Goal: Use online tool/utility

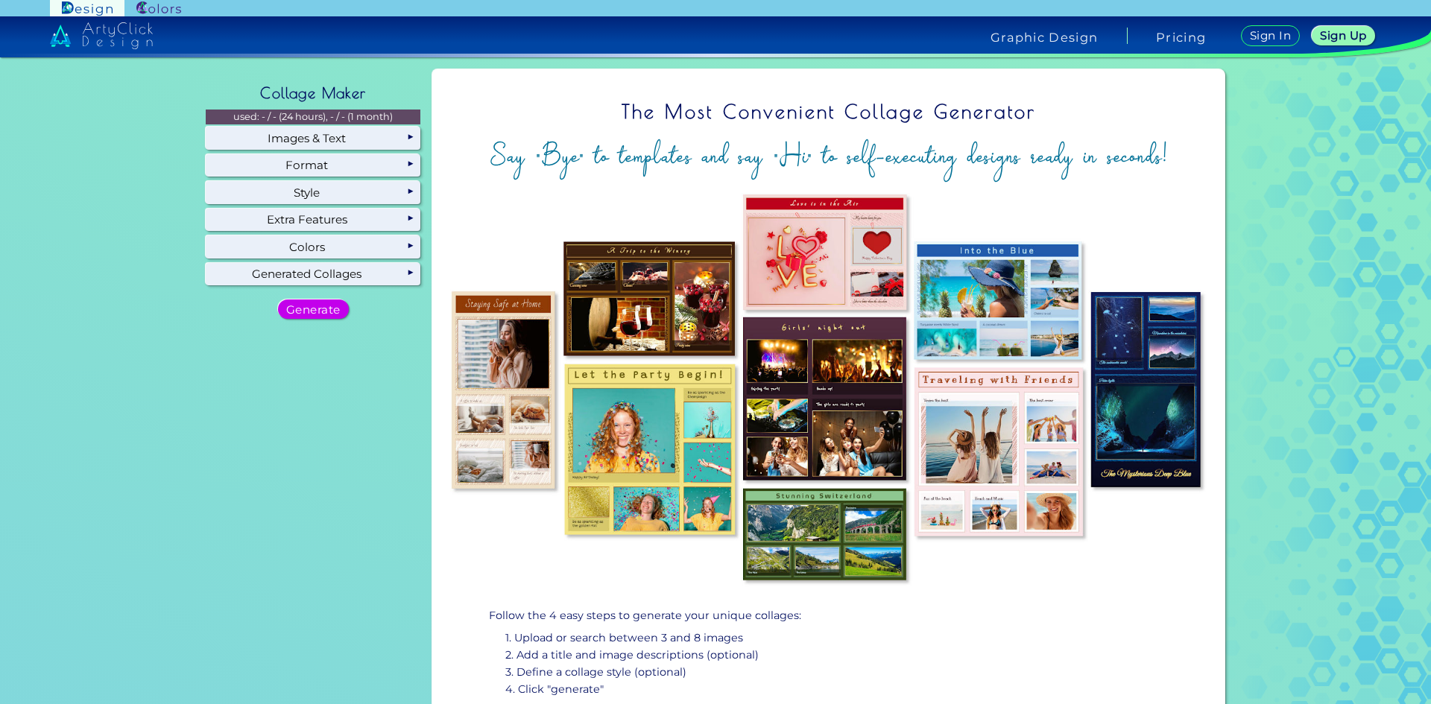
click at [317, 312] on h5 "Generate" at bounding box center [313, 309] width 53 height 11
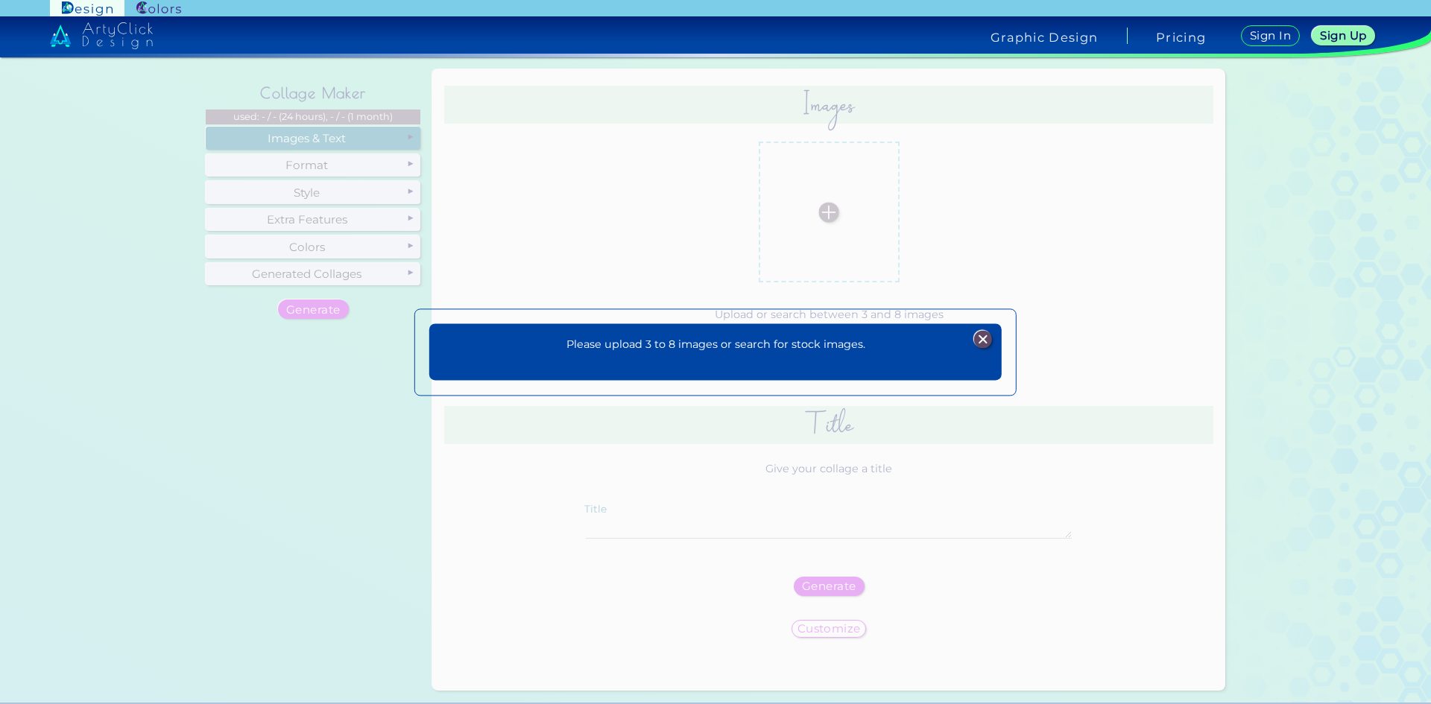
click at [834, 338] on p "Please upload 3 to 8 images or search for stock images." at bounding box center [715, 345] width 299 height 17
click at [983, 336] on img at bounding box center [983, 340] width 18 height 18
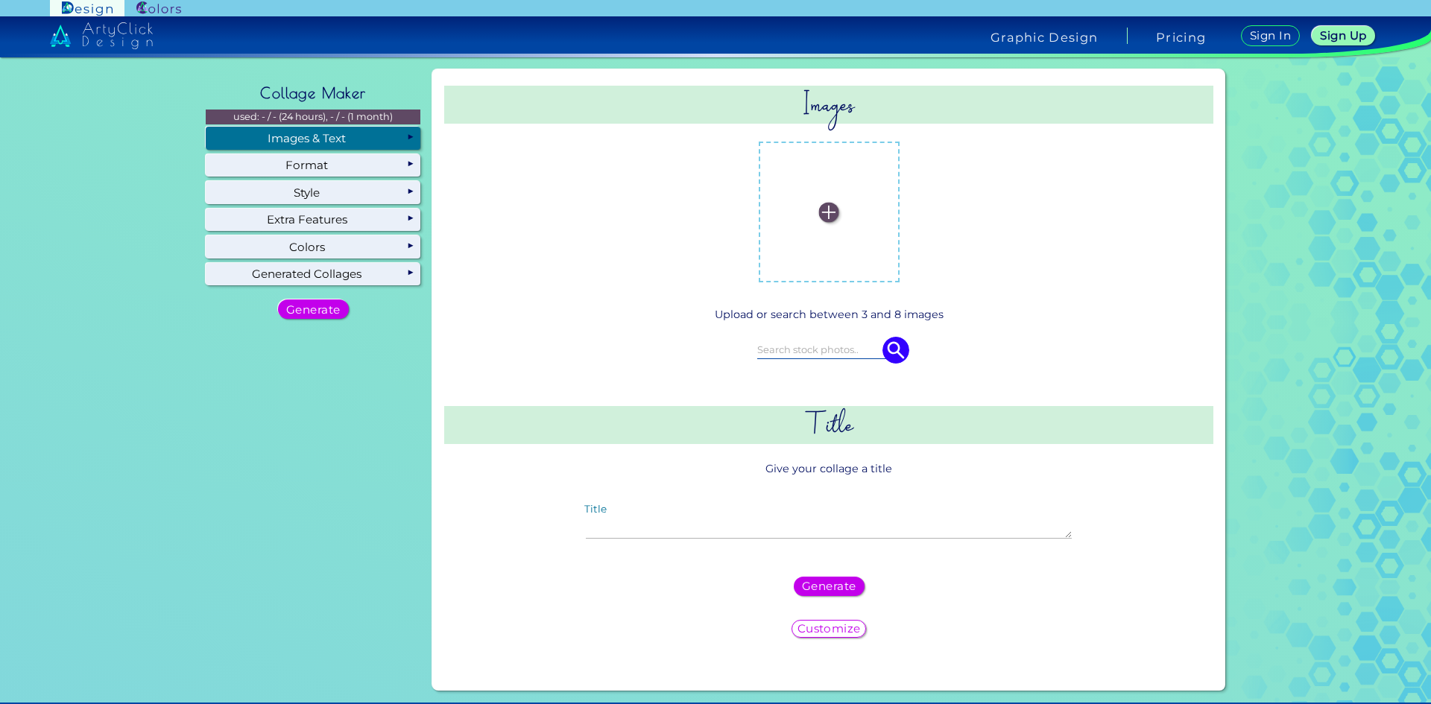
click at [821, 212] on img at bounding box center [829, 212] width 20 height 20
click at [0, 0] on input "file" at bounding box center [0, 0] width 0 height 0
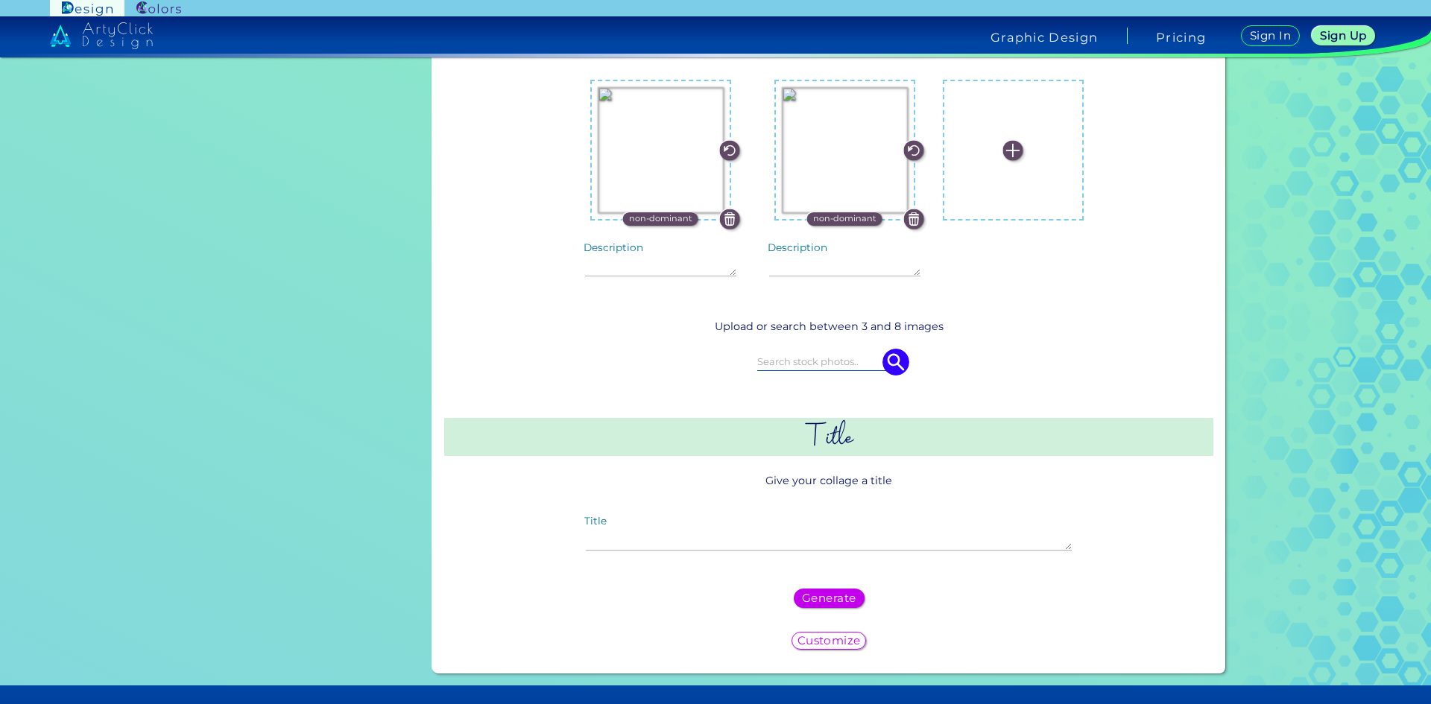
scroll to position [298, 0]
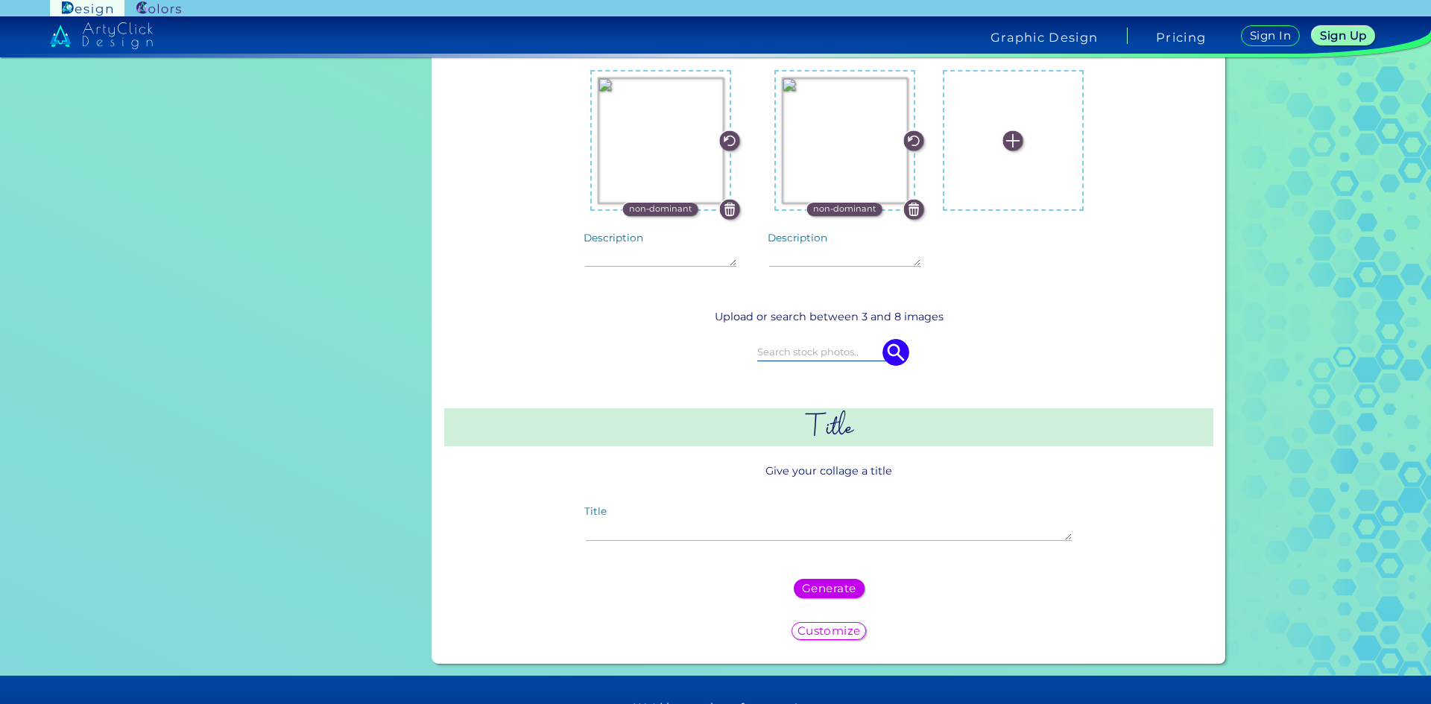
click at [835, 631] on h5 "Customize" at bounding box center [828, 631] width 57 height 10
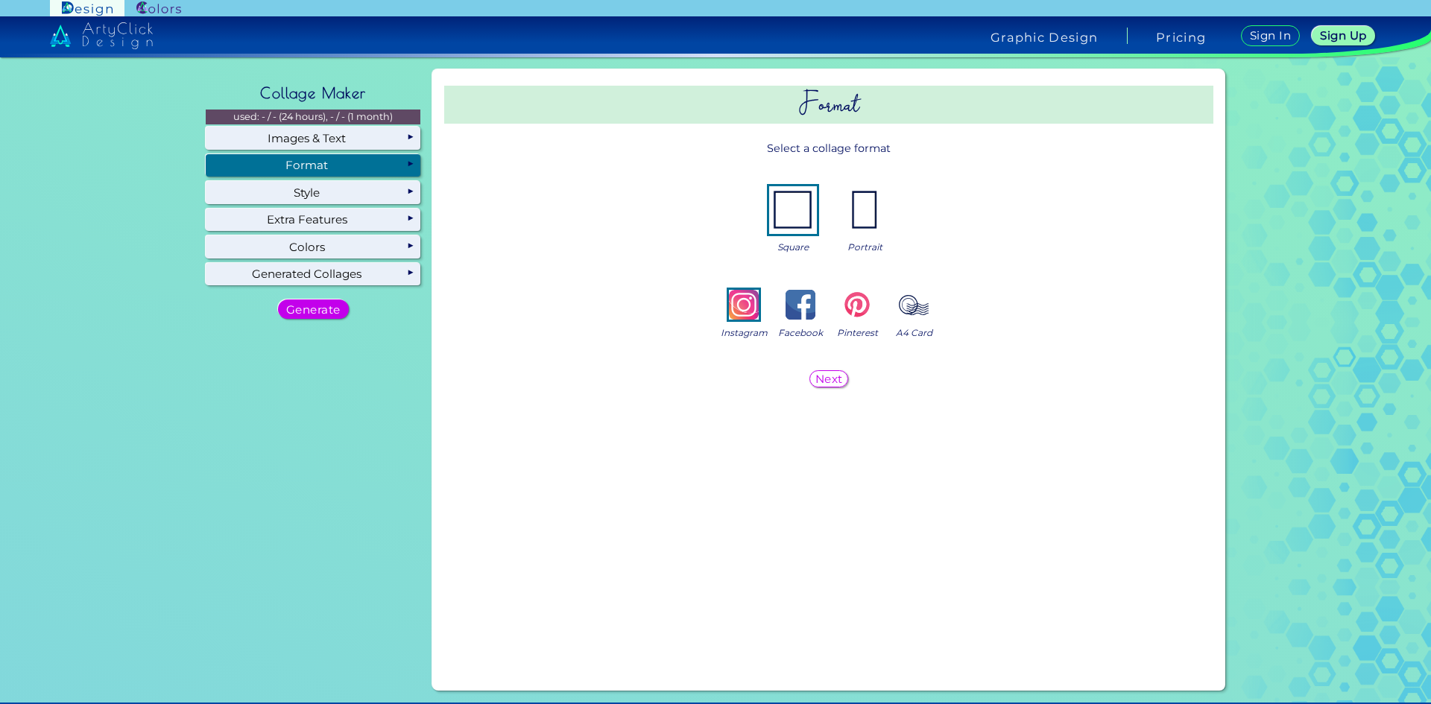
click at [819, 384] on h5 "Next" at bounding box center [829, 378] width 25 height 10
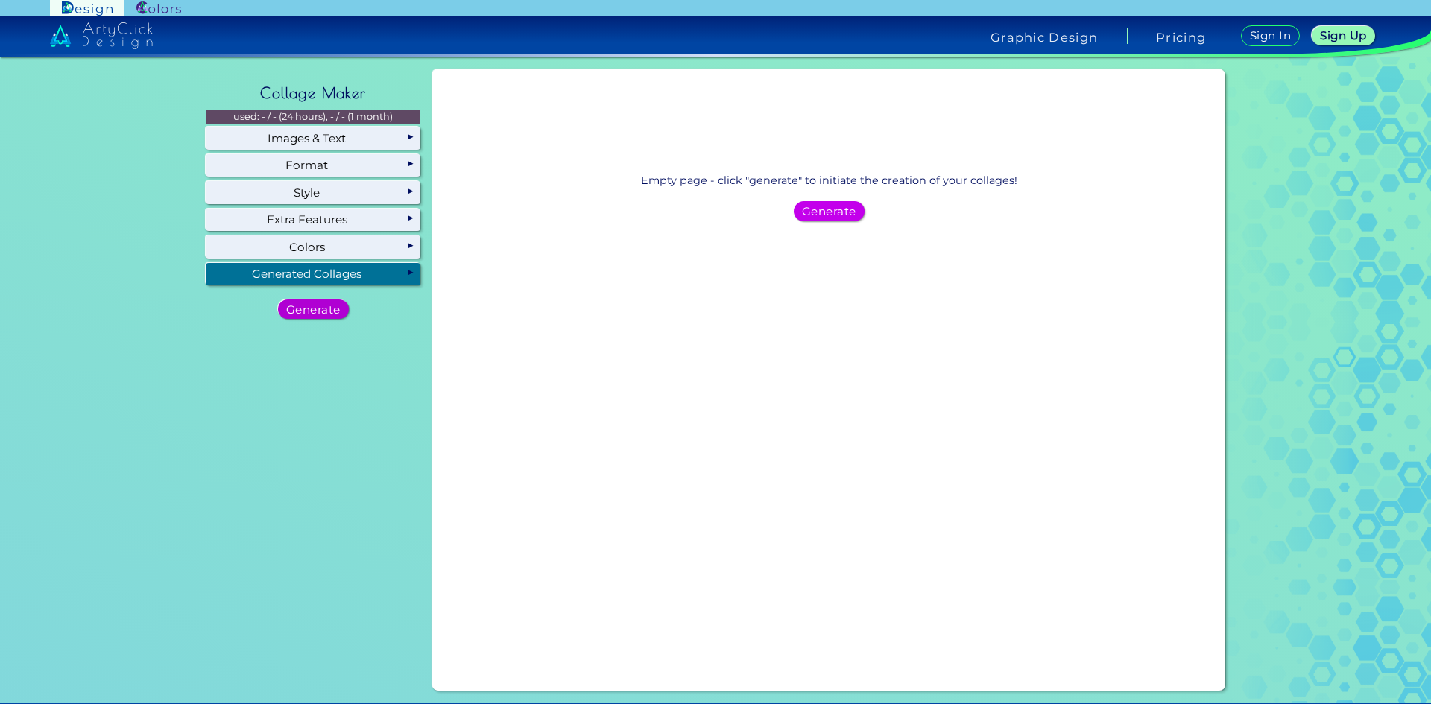
click at [320, 305] on h5 "Generate" at bounding box center [312, 309] width 49 height 10
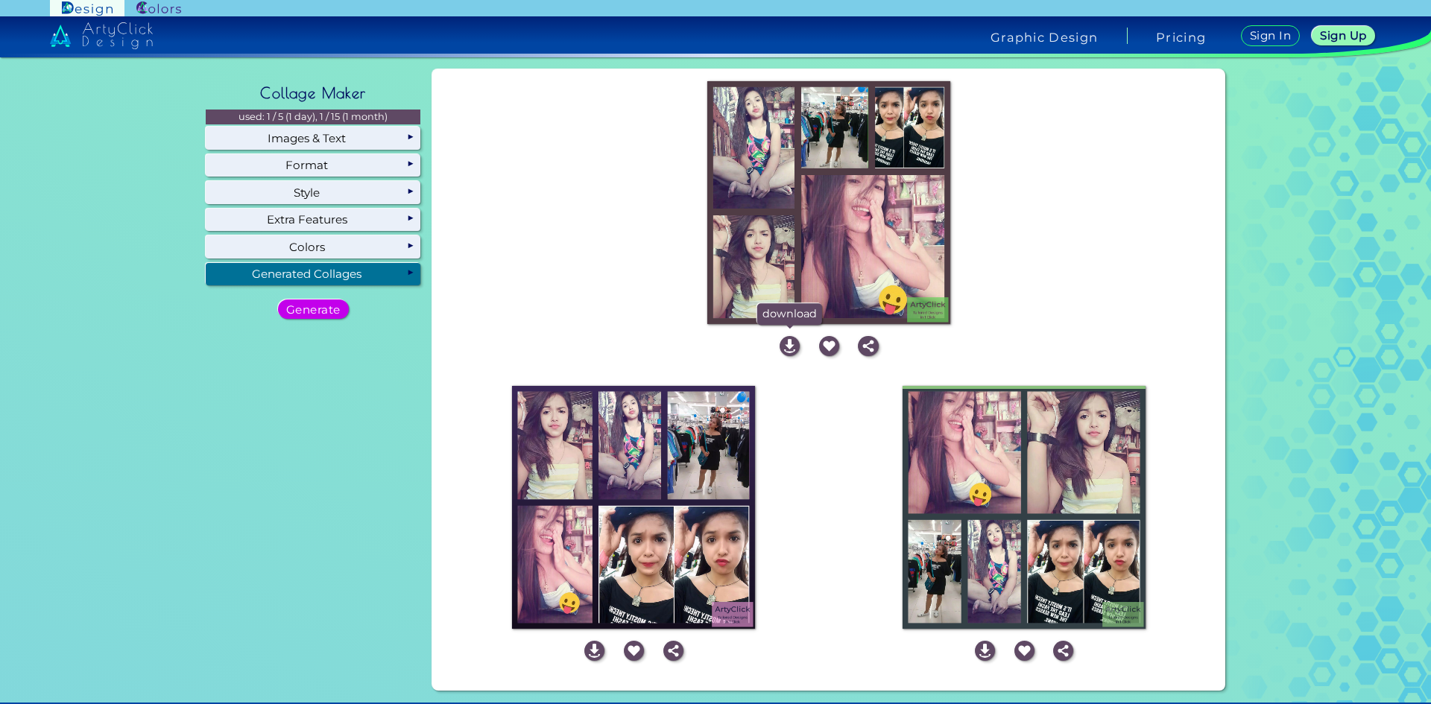
click at [783, 344] on img at bounding box center [789, 346] width 20 height 20
click at [585, 651] on img at bounding box center [594, 651] width 20 height 20
click at [983, 654] on img at bounding box center [985, 651] width 20 height 20
